Goal: Book appointment/travel/reservation

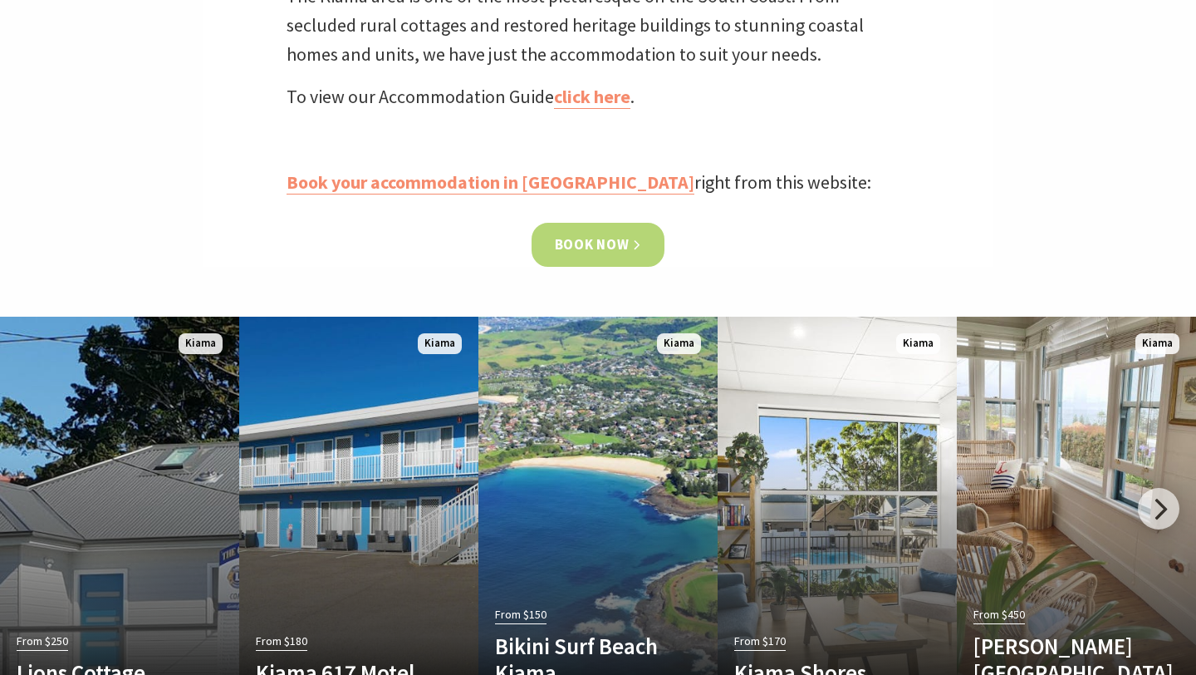
scroll to position [719, 0]
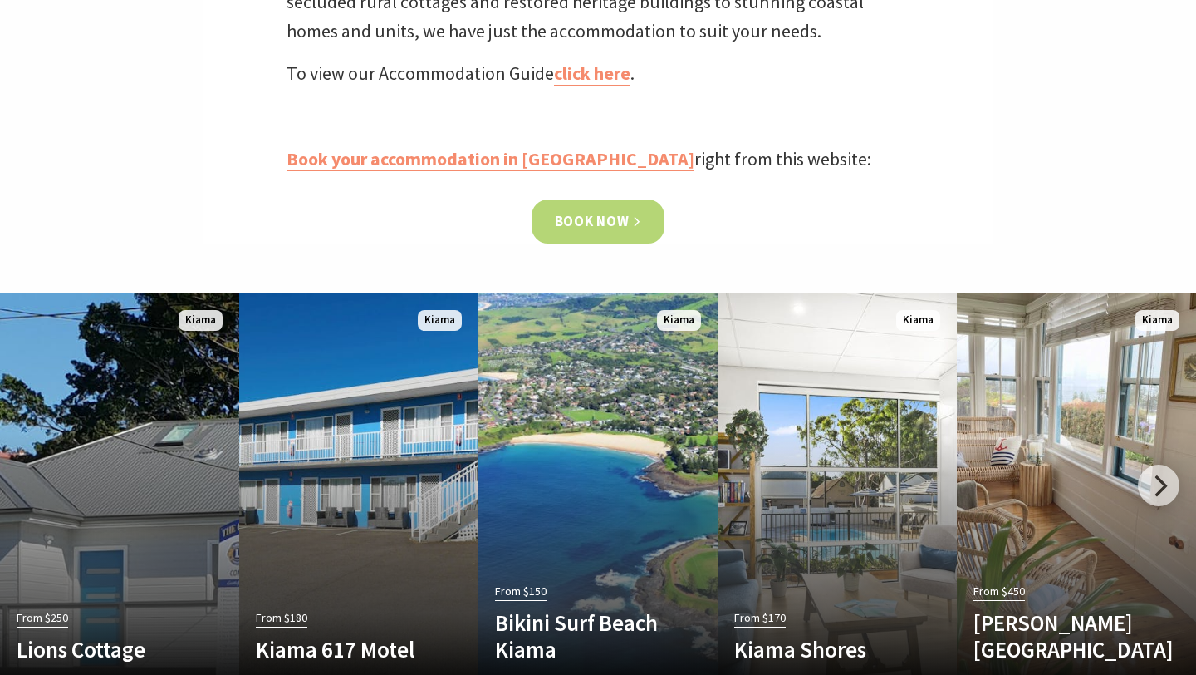
click at [596, 225] on link "Book now" at bounding box center [599, 221] width 134 height 44
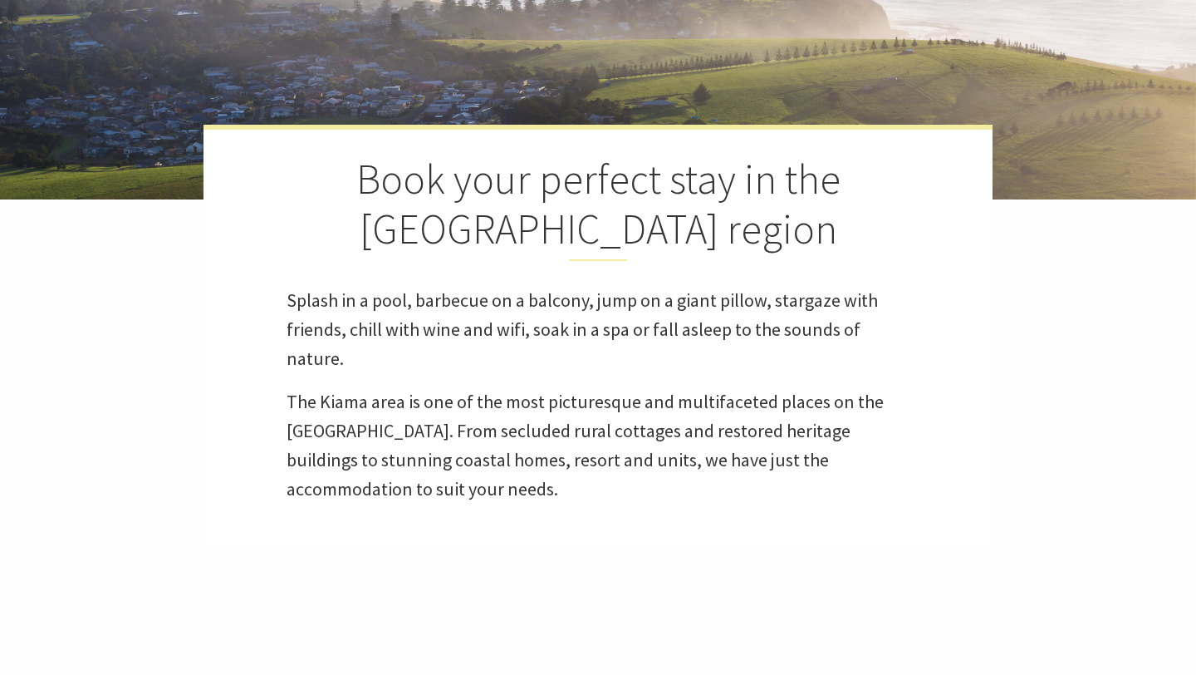
select select "3"
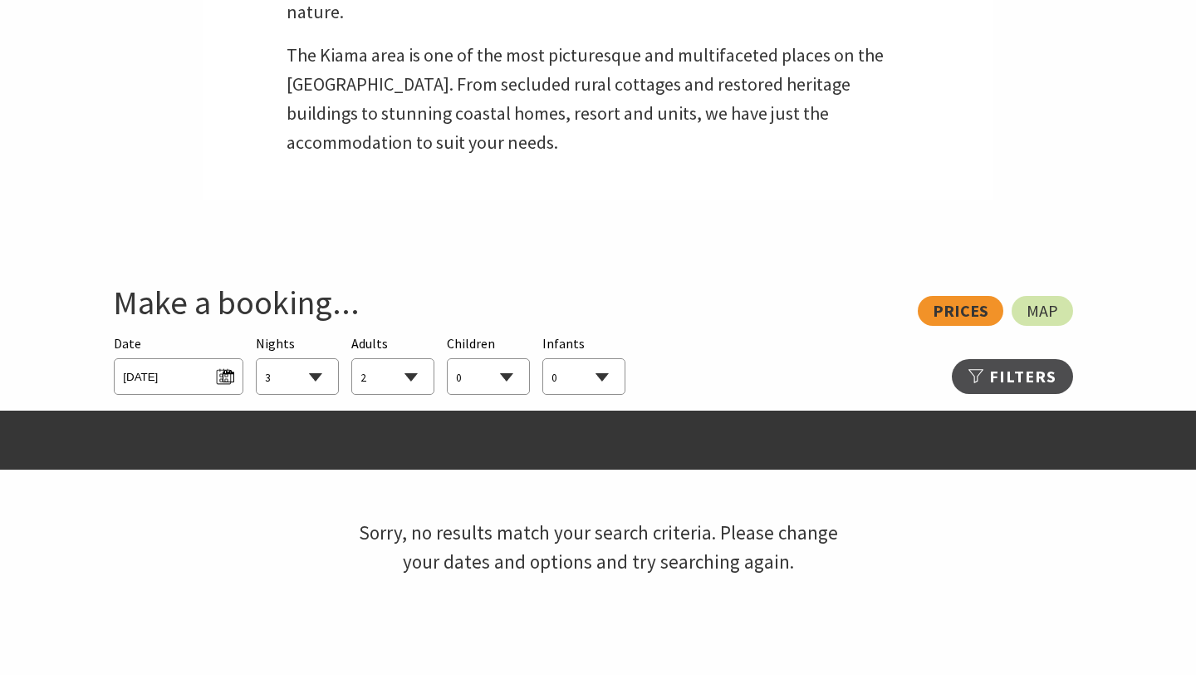
scroll to position [702, 0]
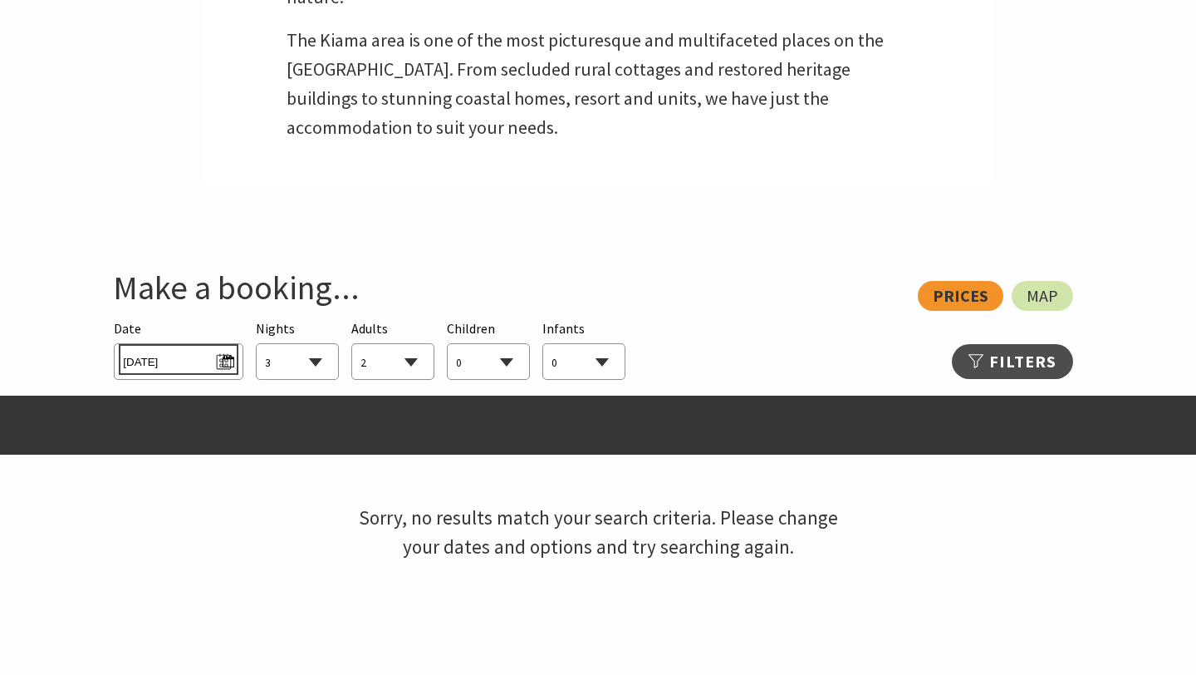
click at [228, 361] on span "[DATE]" at bounding box center [178, 359] width 110 height 22
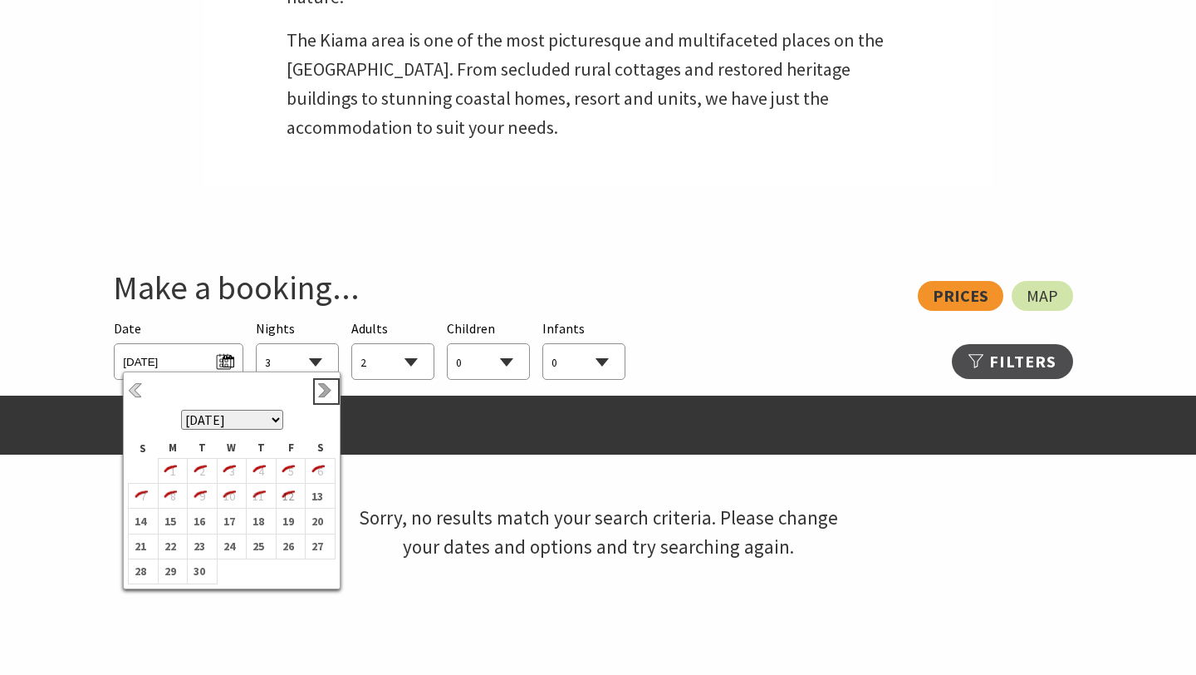
click at [322, 392] on link "Next" at bounding box center [326, 391] width 18 height 18
click at [326, 394] on link "Next" at bounding box center [326, 391] width 18 height 18
click at [288, 537] on b "21" at bounding box center [288, 534] width 22 height 22
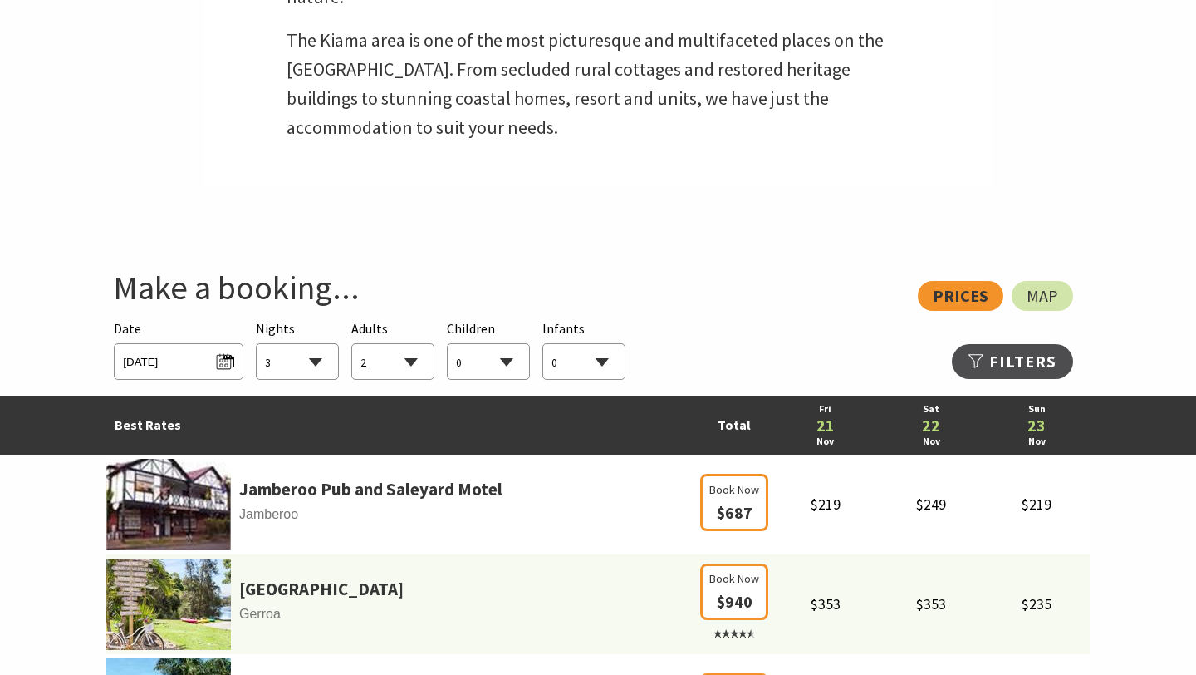
scroll to position [764, 0]
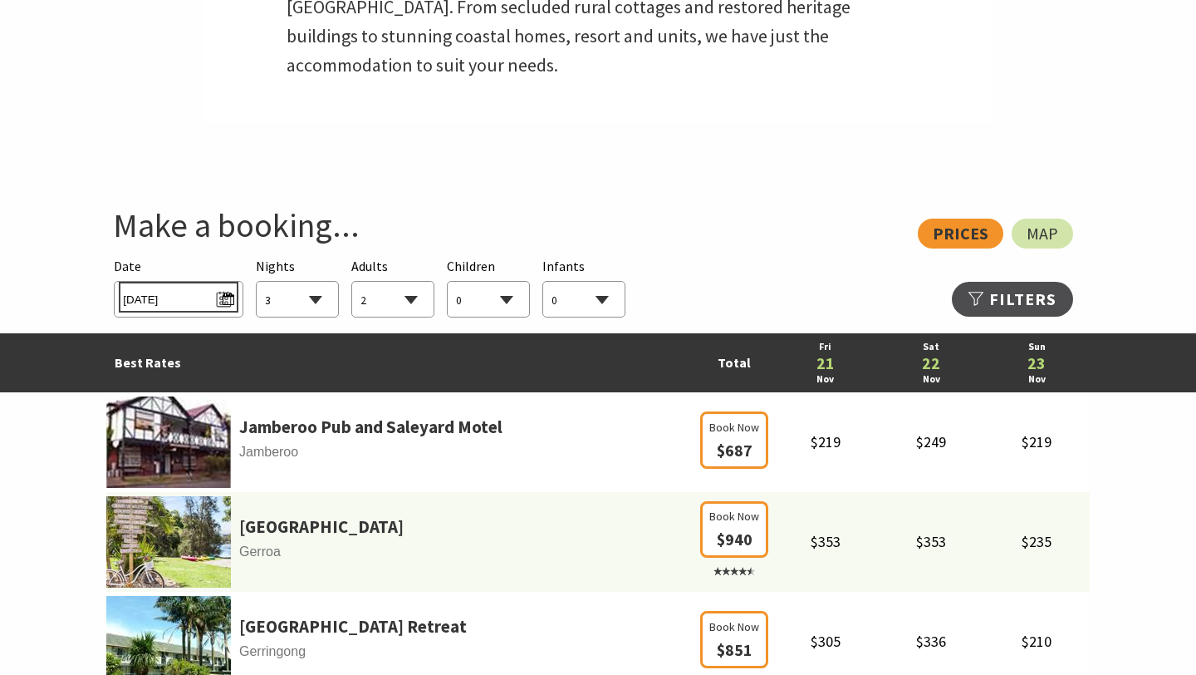
click at [219, 297] on span "Fri 21/11/2025" at bounding box center [178, 297] width 110 height 22
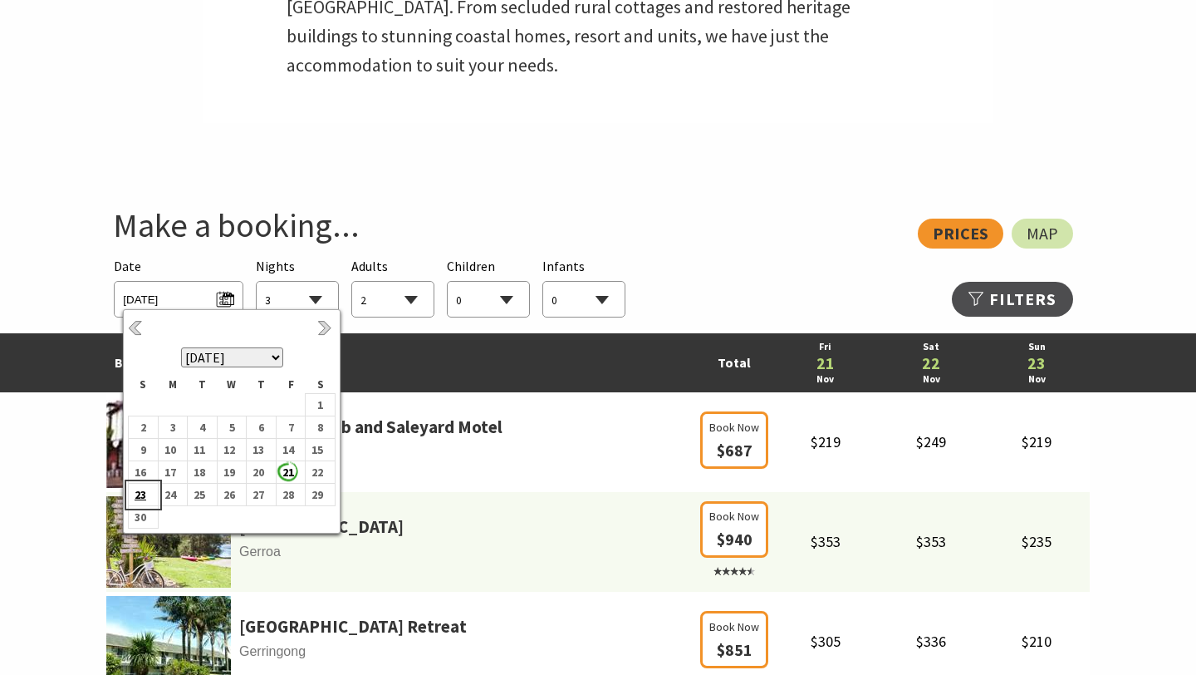
click at [144, 494] on b "23" at bounding box center [140, 495] width 22 height 22
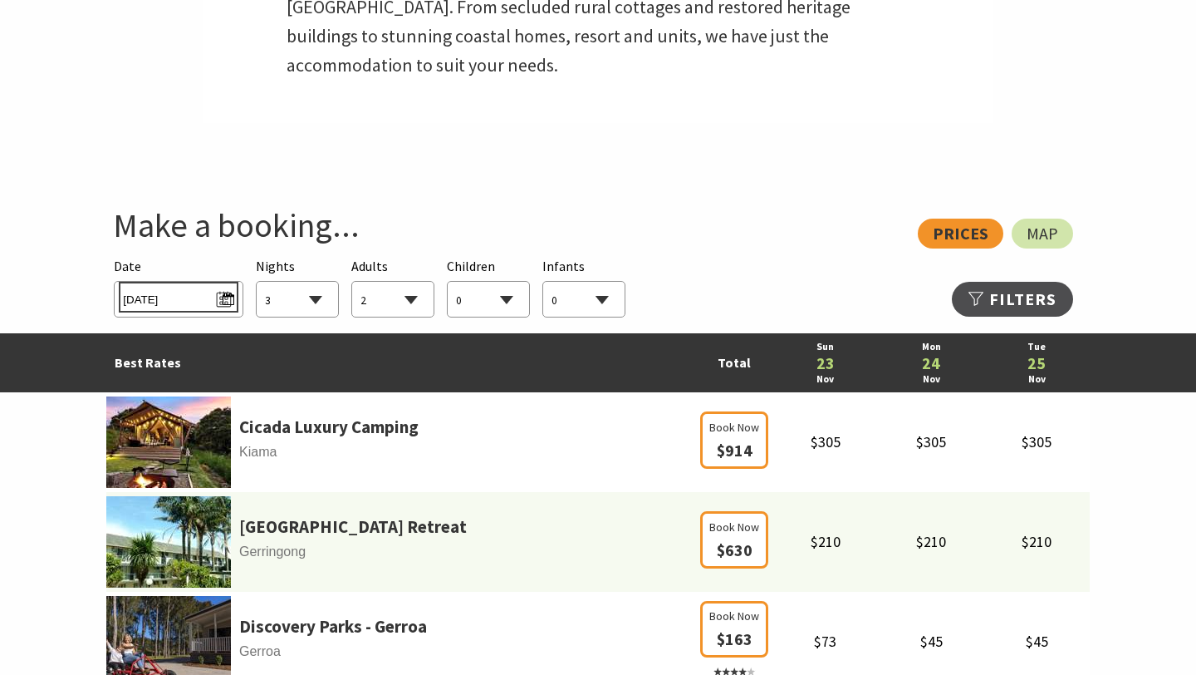
click at [224, 299] on span "Sun 23/11/2025" at bounding box center [178, 297] width 110 height 22
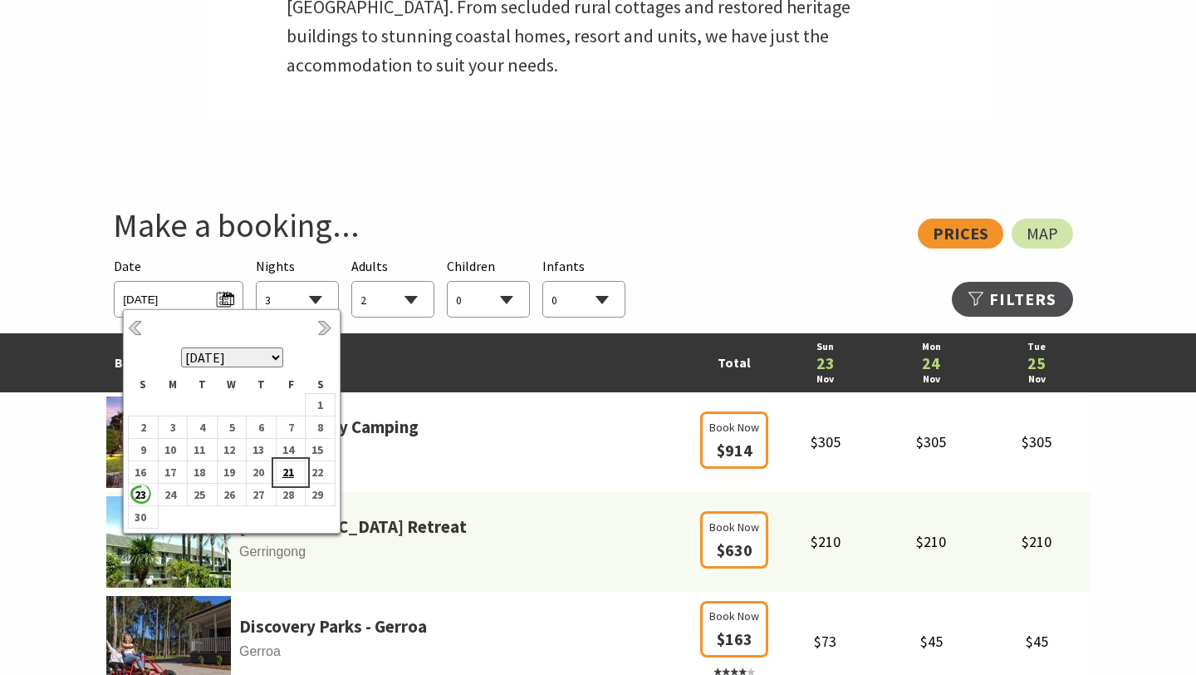
click at [291, 470] on b "21" at bounding box center [288, 472] width 22 height 22
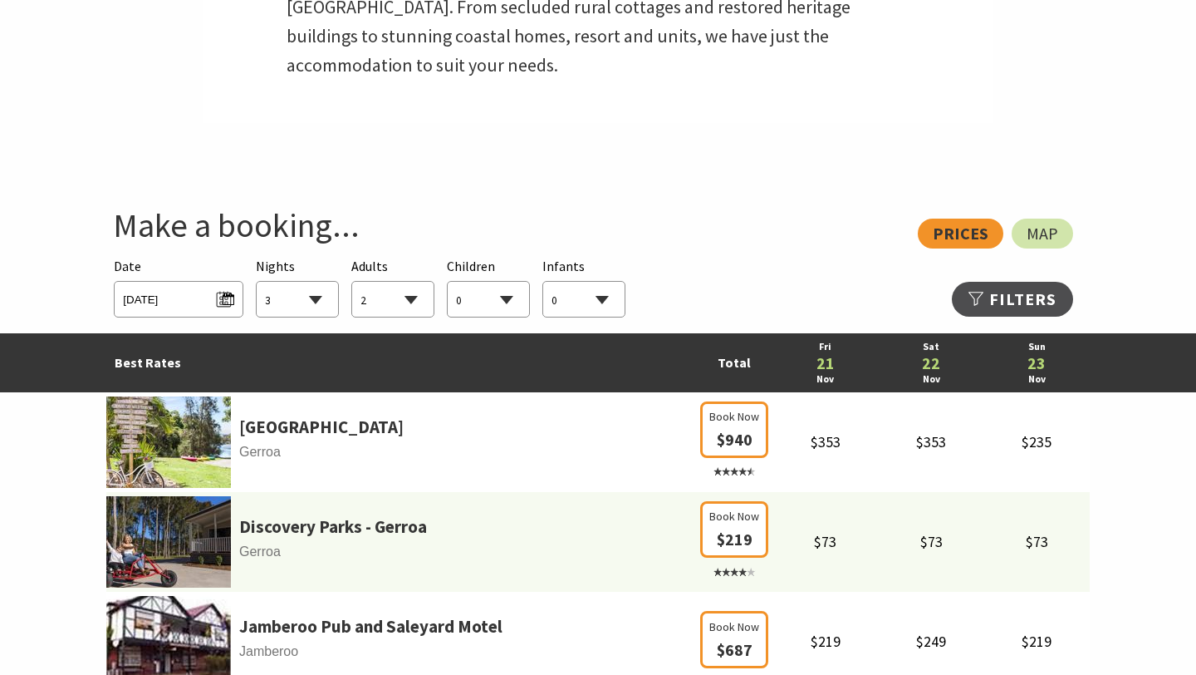
click at [405, 310] on select "0 1 2 3 4 5 6 7 8 9 10 11 12 13 14 15 16 17 18 19 20 21 22 23 24 25 26 27 28 29…" at bounding box center [392, 300] width 81 height 37
select select "4"
click at [352, 282] on select "0 1 2 3 4 5 6 7 8 9 10 11 12 13 14 15 16 17 18 19 20 21 22 23 24 25 26 27 28 29…" at bounding box center [392, 300] width 81 height 37
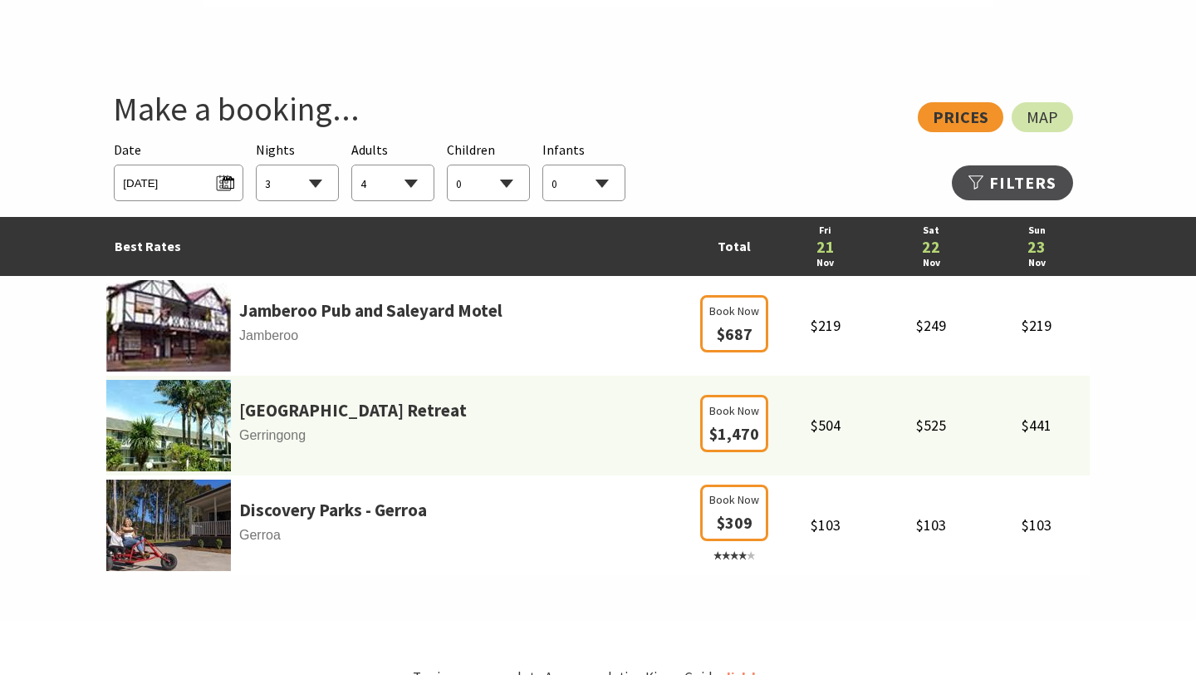
scroll to position [851, 0]
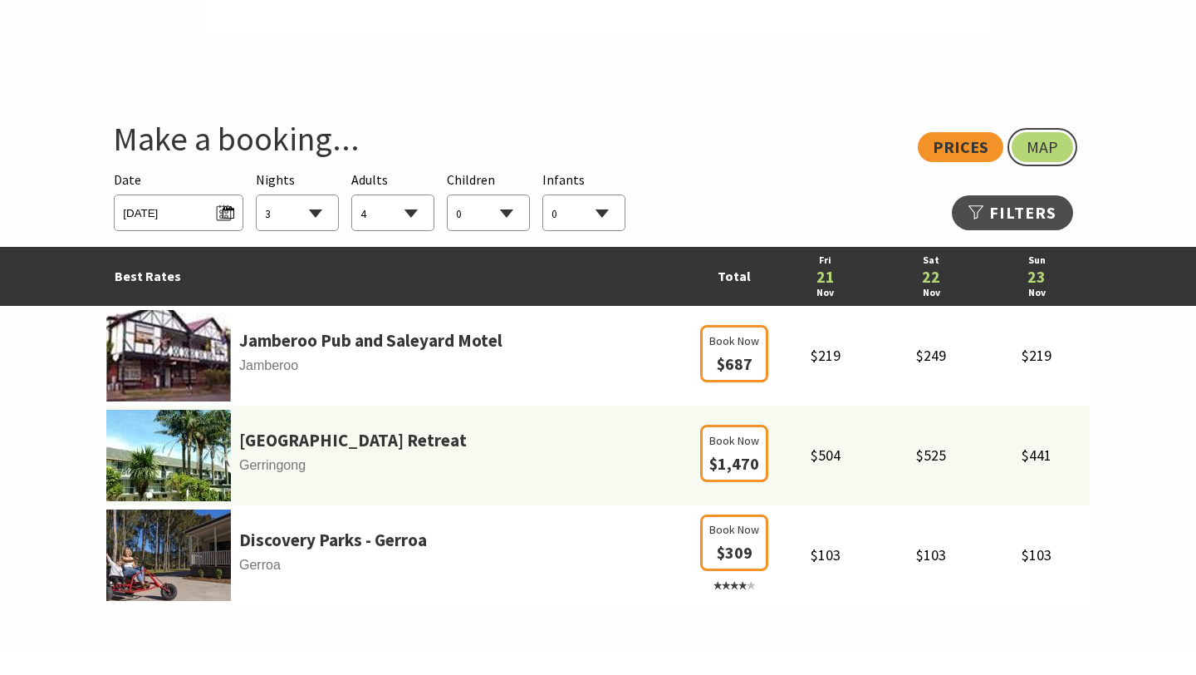
click at [1063, 146] on link "Map" at bounding box center [1042, 147] width 61 height 30
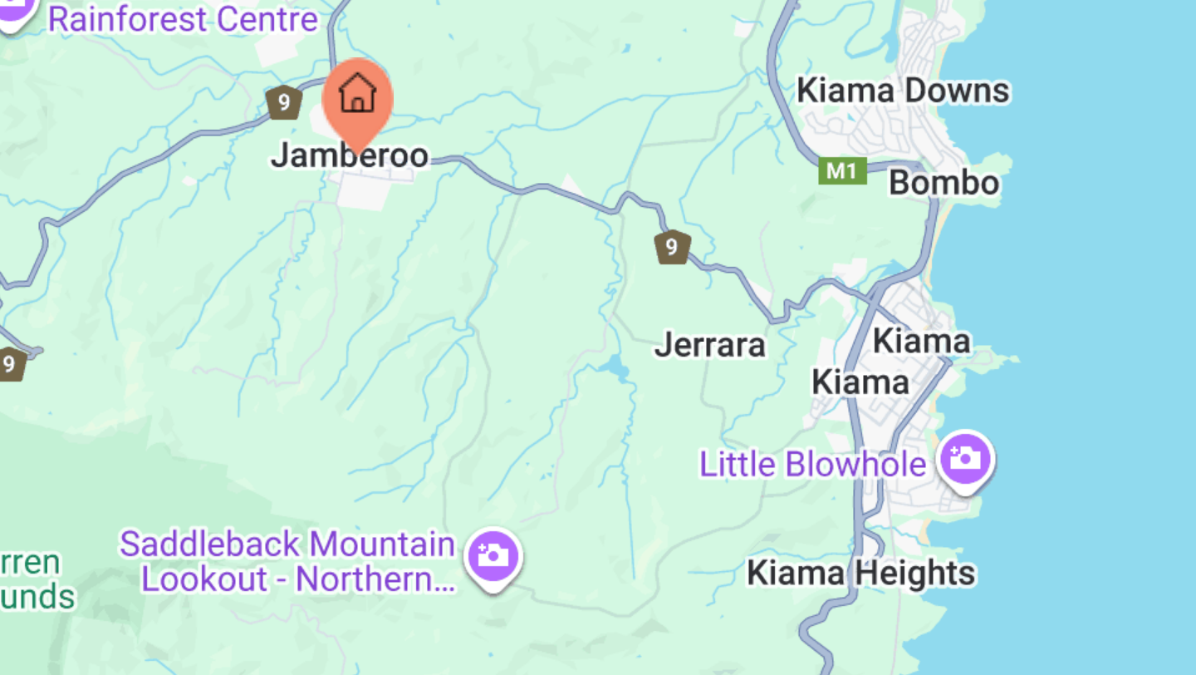
select select "3"
